Goal: Transaction & Acquisition: Purchase product/service

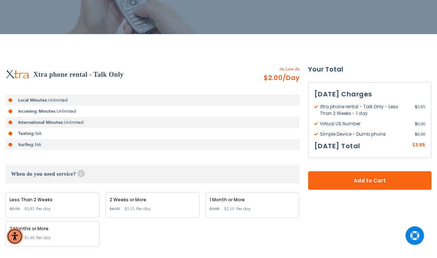
scroll to position [102, 0]
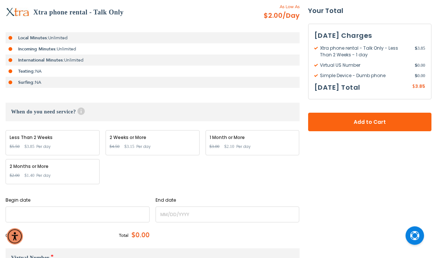
click at [68, 218] on input "name" at bounding box center [78, 214] width 144 height 16
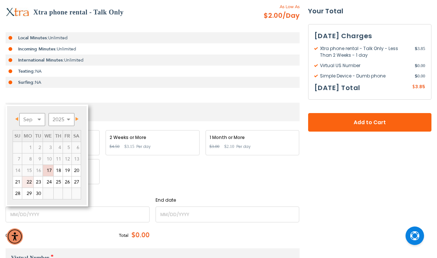
click at [31, 184] on link "22" at bounding box center [27, 181] width 11 height 11
type input "[DATE]"
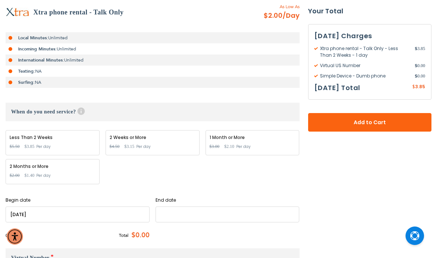
click at [188, 217] on input "name" at bounding box center [227, 214] width 144 height 16
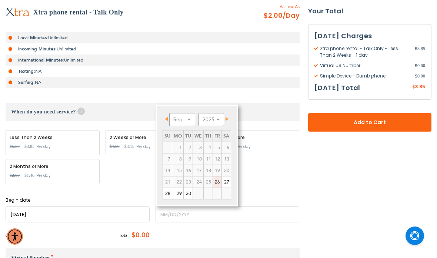
click at [216, 183] on link "26" at bounding box center [217, 181] width 9 height 11
type input "[DATE]"
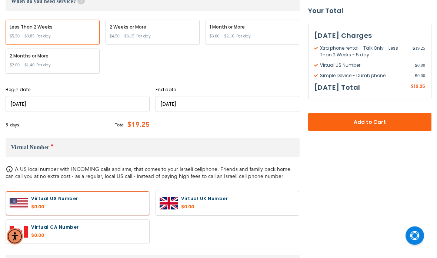
scroll to position [275, 0]
click at [80, 201] on label at bounding box center [77, 203] width 143 height 24
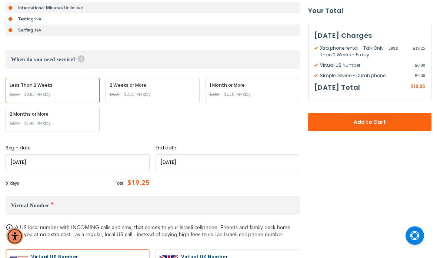
scroll to position [216, 0]
click at [37, 203] on span "Virtual Number" at bounding box center [30, 205] width 38 height 6
click at [55, 206] on h3 "Virtual Number *" at bounding box center [153, 205] width 294 height 19
click at [39, 204] on span "Virtual Number" at bounding box center [30, 205] width 38 height 6
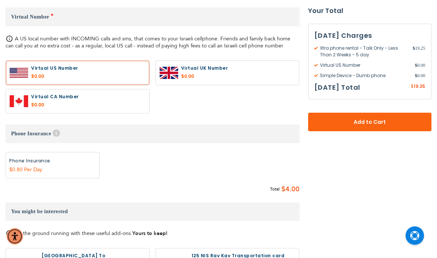
scroll to position [405, 0]
click at [47, 163] on label "Add" at bounding box center [53, 165] width 94 height 26
radio input "true"
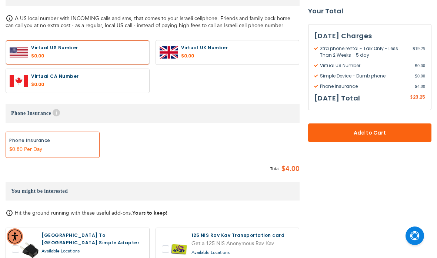
scroll to position [425, 0]
click at [58, 147] on label "Add" at bounding box center [53, 145] width 94 height 26
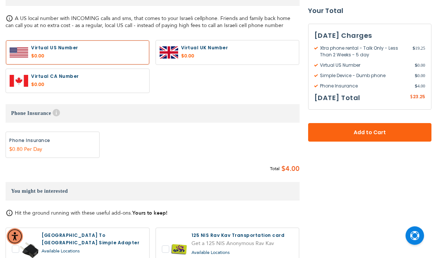
scroll to position [425, 0]
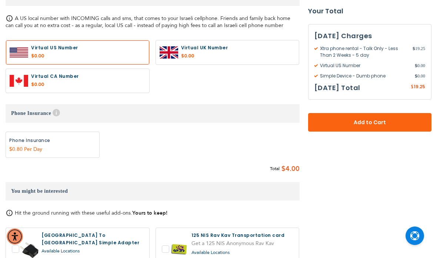
click at [288, 167] on span "4.00" at bounding box center [292, 168] width 14 height 11
click at [295, 173] on span "4.00" at bounding box center [292, 168] width 14 height 11
click at [298, 168] on span "4.00" at bounding box center [292, 168] width 14 height 11
click at [372, 119] on span "Add to Cart" at bounding box center [369, 122] width 75 height 8
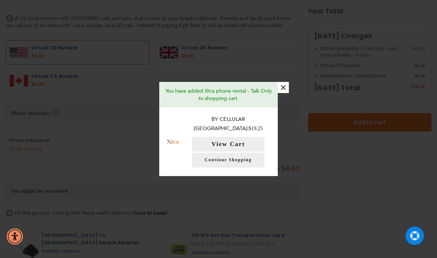
click at [246, 137] on button "View Cart" at bounding box center [228, 144] width 72 height 15
